Goal: Complete application form

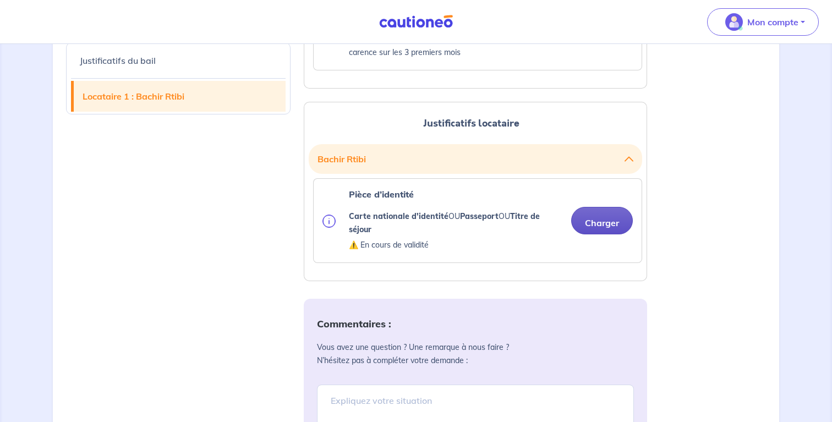
scroll to position [975, 0]
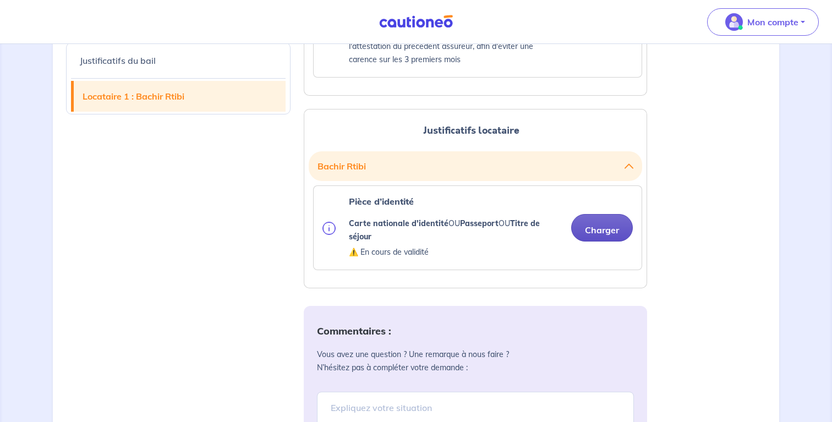
click at [611, 233] on button "Charger" at bounding box center [602, 228] width 62 height 28
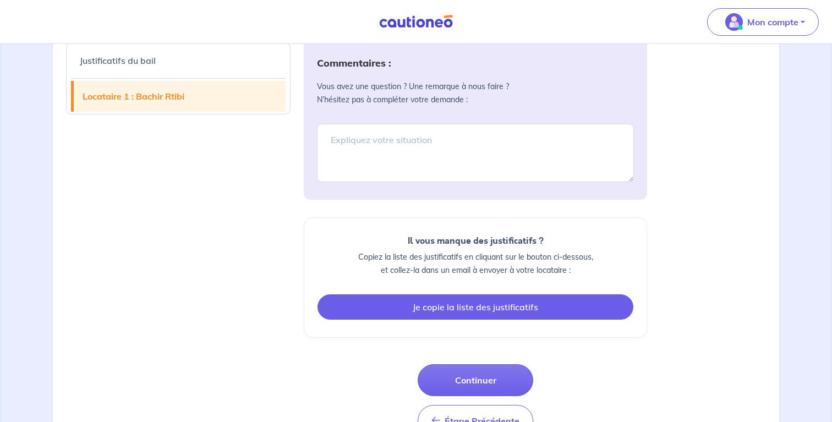
scroll to position [1285, 0]
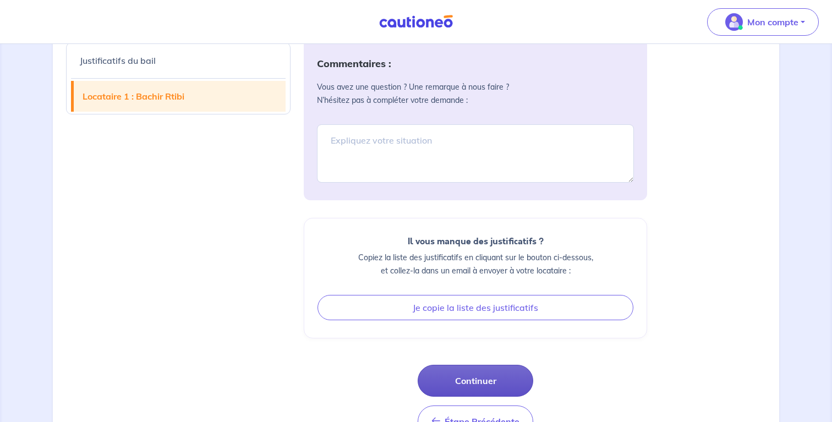
click at [472, 379] on button "Continuer" at bounding box center [476, 381] width 116 height 32
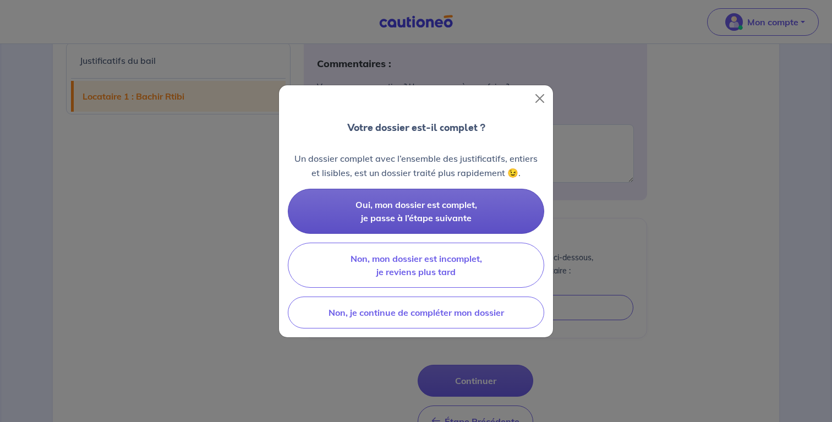
click at [413, 211] on button "Oui, mon dossier est complet, je passe à l’étape suivante" at bounding box center [416, 211] width 257 height 45
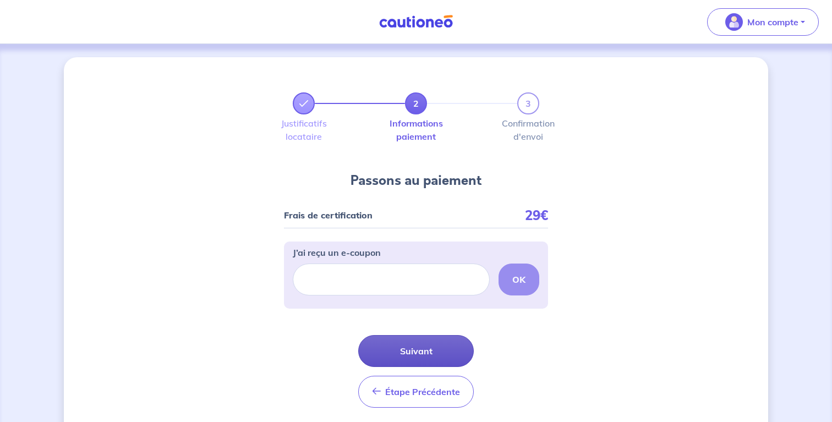
click at [445, 356] on button "Suivant" at bounding box center [416, 351] width 116 height 32
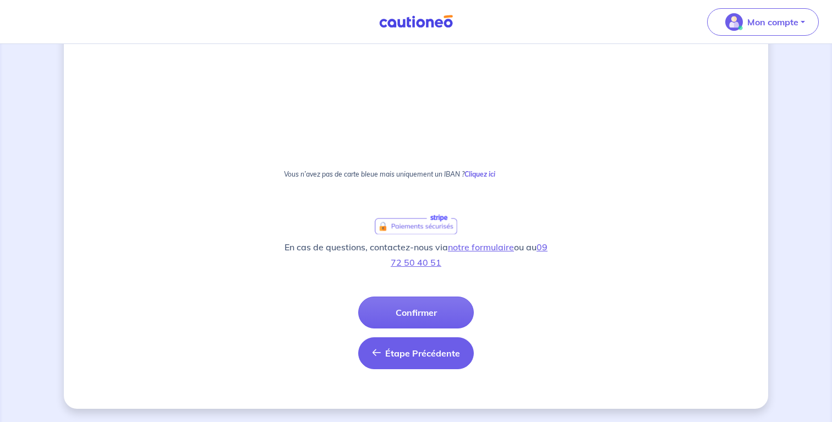
scroll to position [342, 0]
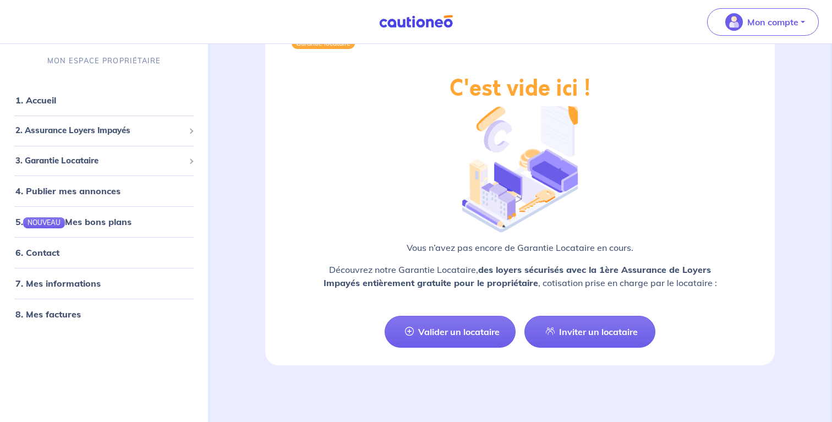
scroll to position [1291, 0]
